Goal: Obtain resource: Obtain resource

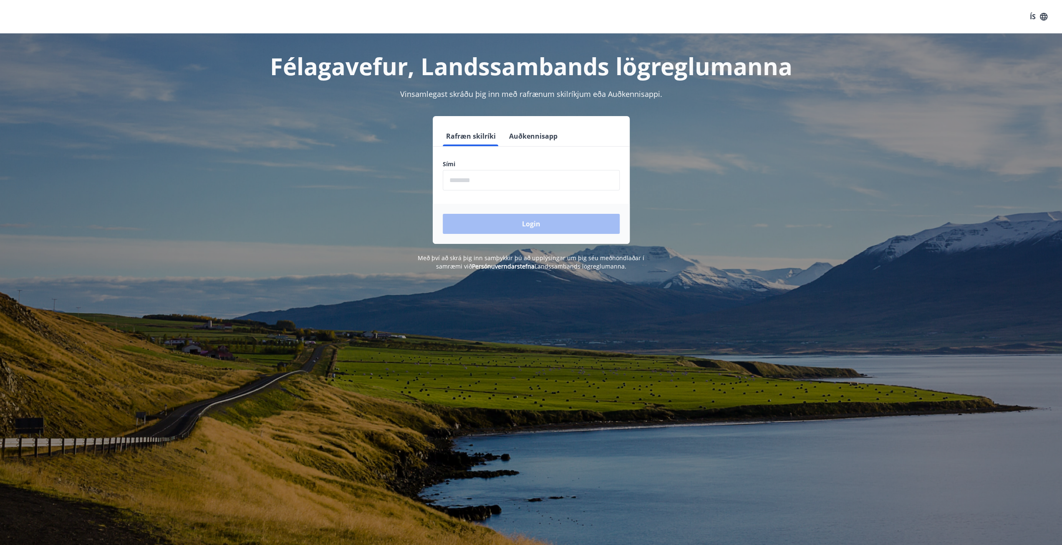
click at [453, 174] on input "phone" at bounding box center [531, 180] width 177 height 20
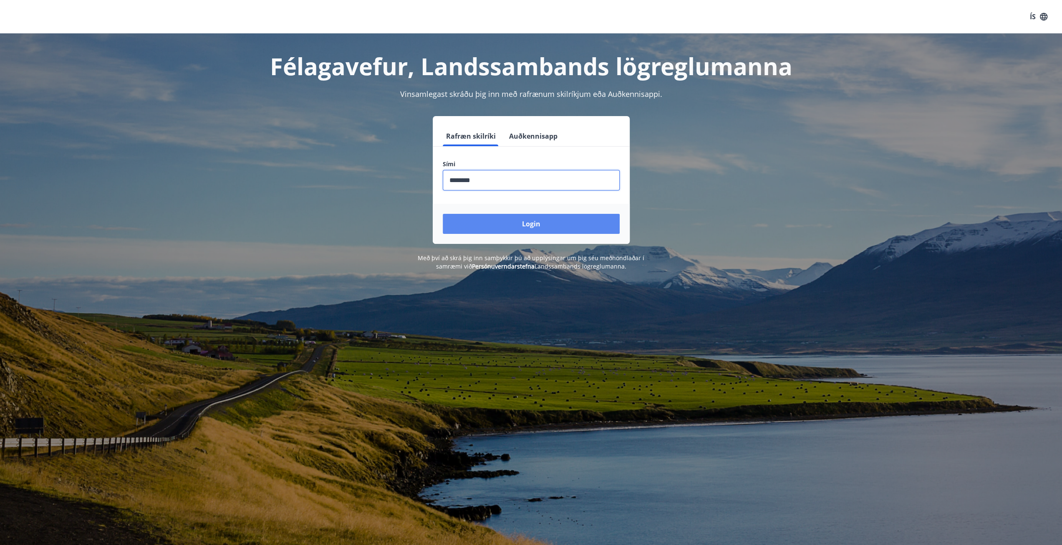
type input "********"
click at [580, 224] on button "Login" at bounding box center [531, 224] width 177 height 20
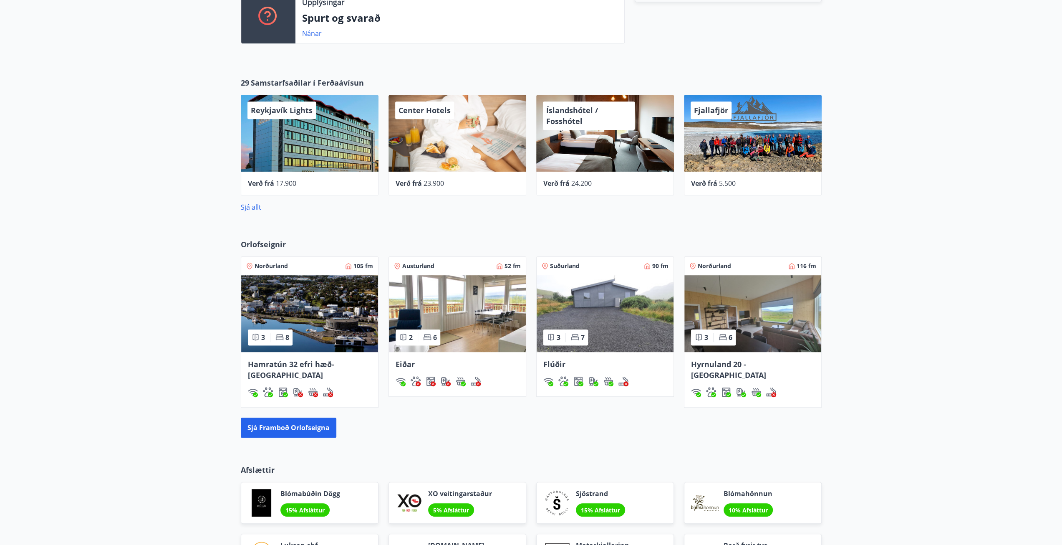
scroll to position [495, 0]
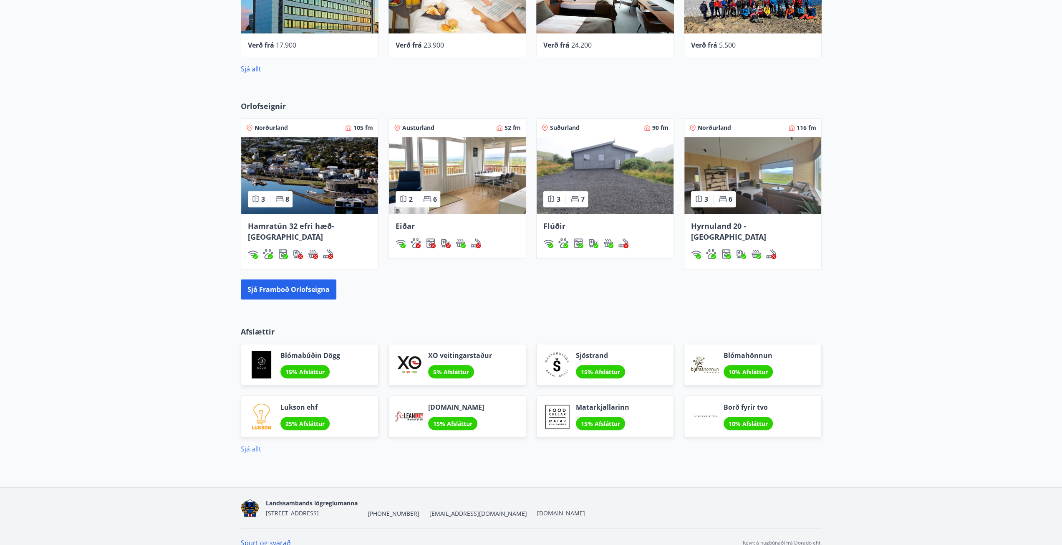
click at [249, 444] on link "Sjá allt" at bounding box center [251, 448] width 20 height 9
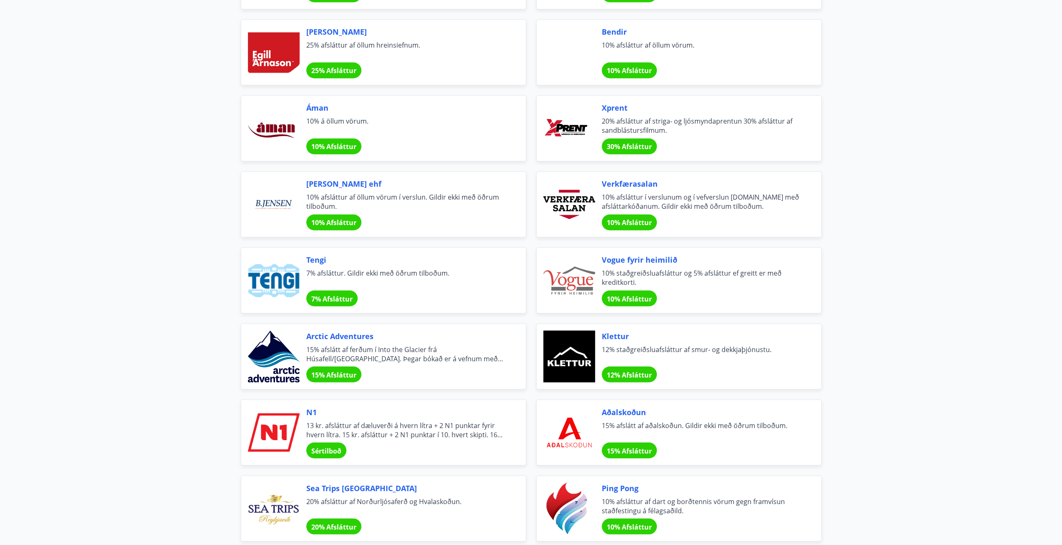
scroll to position [1377, 0]
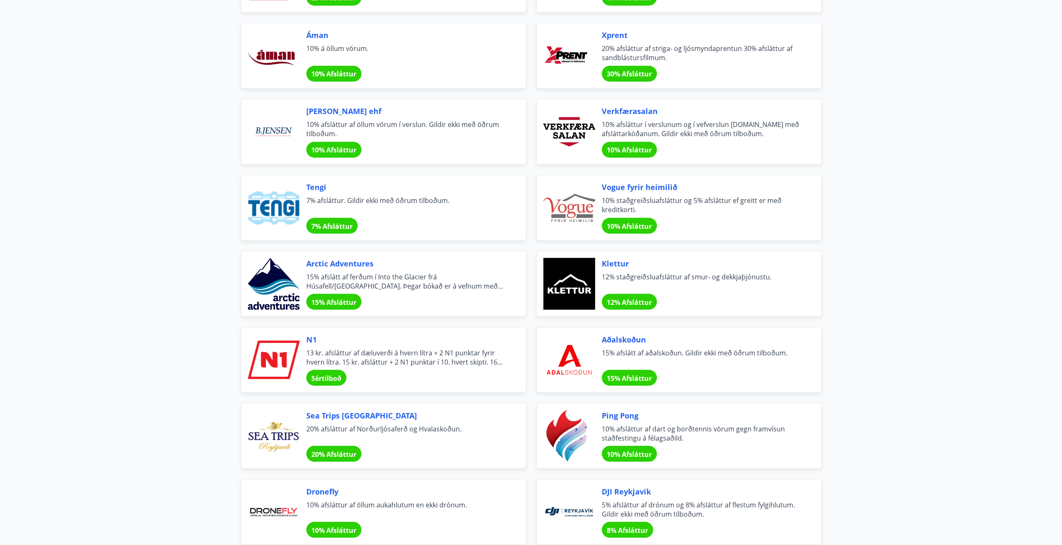
click at [449, 352] on span "13 kr. afsláttur af dæluverði á hvern lítra + 2 N1 punktar fyrir hvern lítra. 1…" at bounding box center [405, 357] width 199 height 18
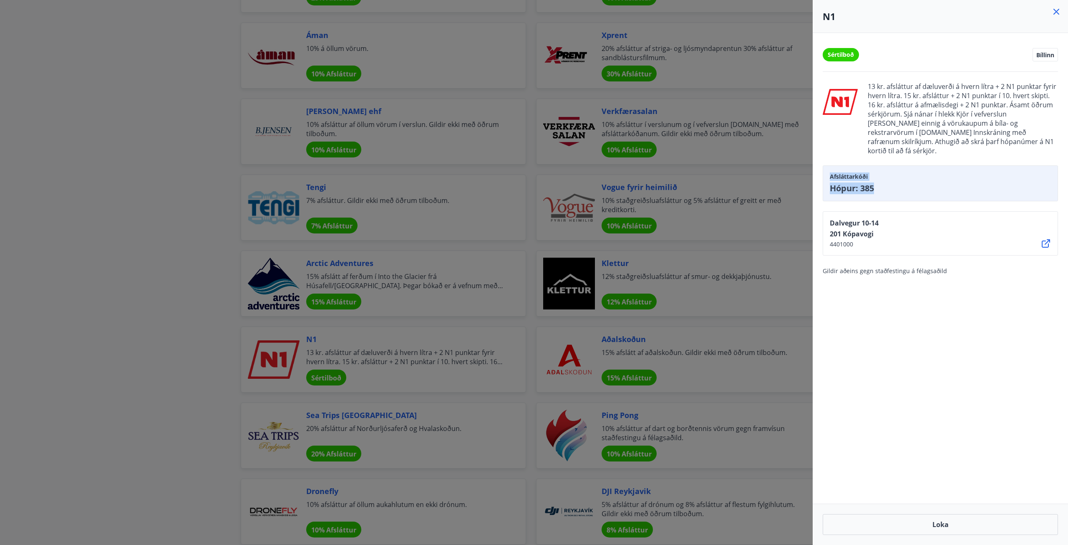
drag, startPoint x: 907, startPoint y: 177, endPoint x: 829, endPoint y: 169, distance: 78.0
click at [829, 169] on div "Afsláttarkóði Hópur: 385" at bounding box center [940, 183] width 235 height 36
copy div "Afsláttarkóði Hópur: 385"
click at [103, 268] on div at bounding box center [534, 272] width 1068 height 545
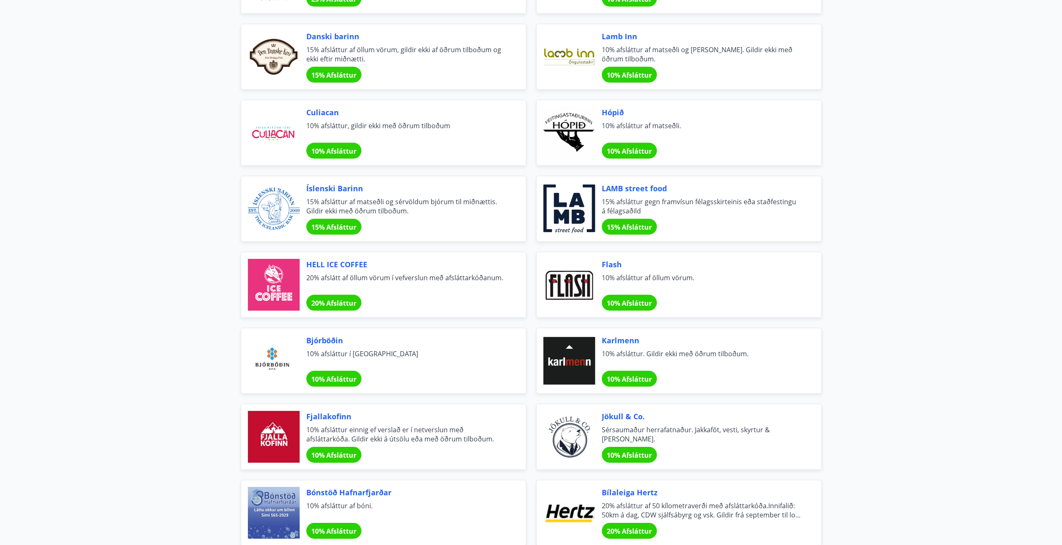
scroll to position [2337, 0]
